Goal: Navigation & Orientation: Find specific page/section

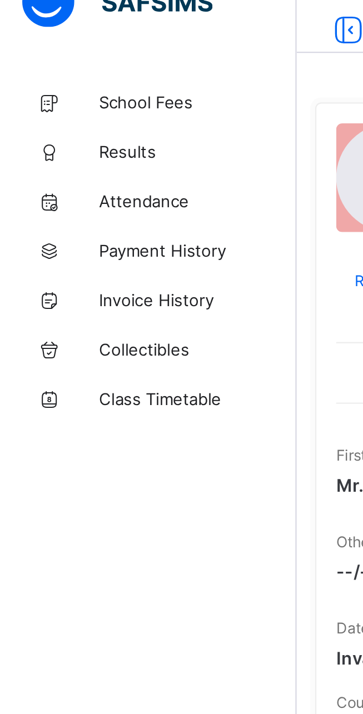
click at [62, 68] on span "School Fees" at bounding box center [88, 66] width 89 height 9
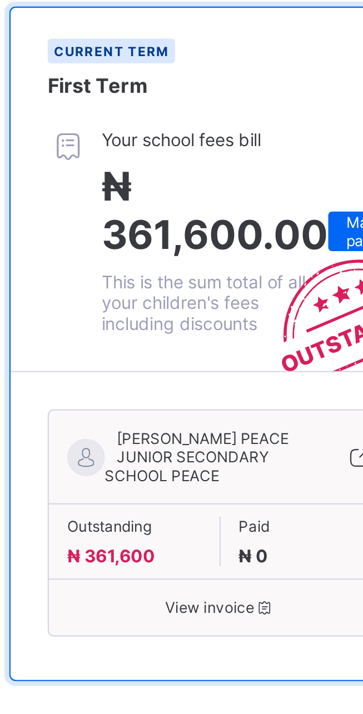
click at [208, 525] on span at bounding box center [209, 527] width 60 height 4
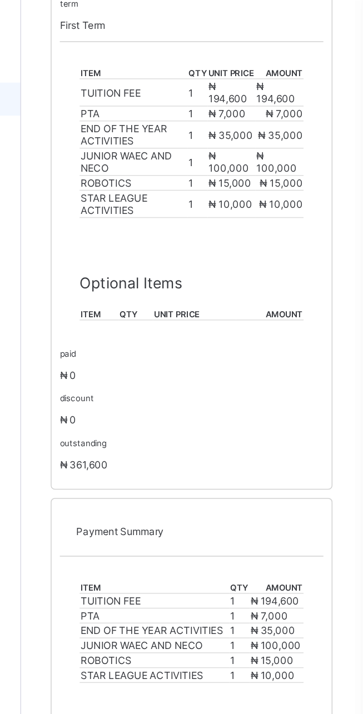
scroll to position [389, 0]
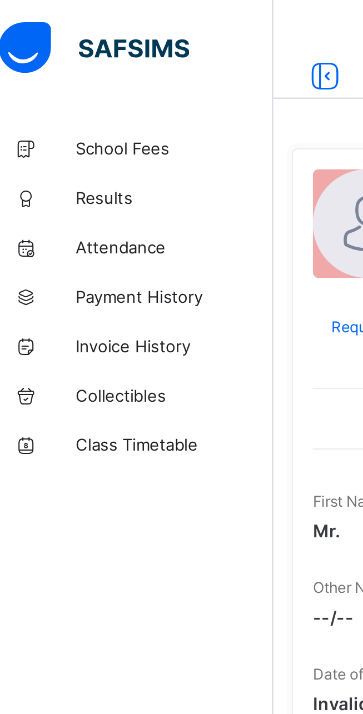
click at [70, 200] on span "Class Timetable" at bounding box center [88, 199] width 89 height 9
click at [62, 180] on span "Collectibles" at bounding box center [88, 177] width 89 height 9
